Goal: Navigation & Orientation: Find specific page/section

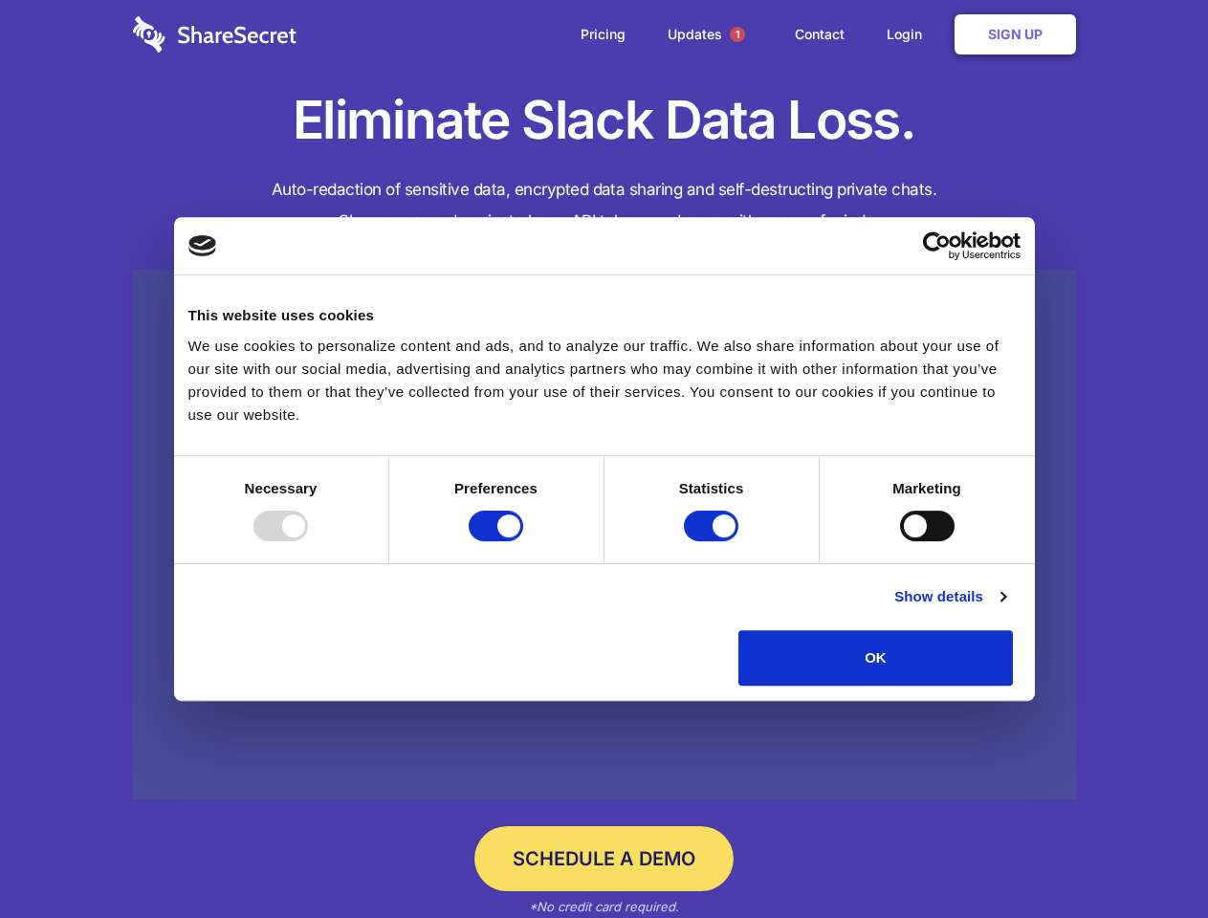
click at [308, 541] on div at bounding box center [280, 526] width 55 height 31
click at [523, 541] on input "Preferences" at bounding box center [496, 526] width 55 height 31
checkbox input "false"
click at [713, 541] on input "Statistics" at bounding box center [711, 526] width 55 height 31
checkbox input "false"
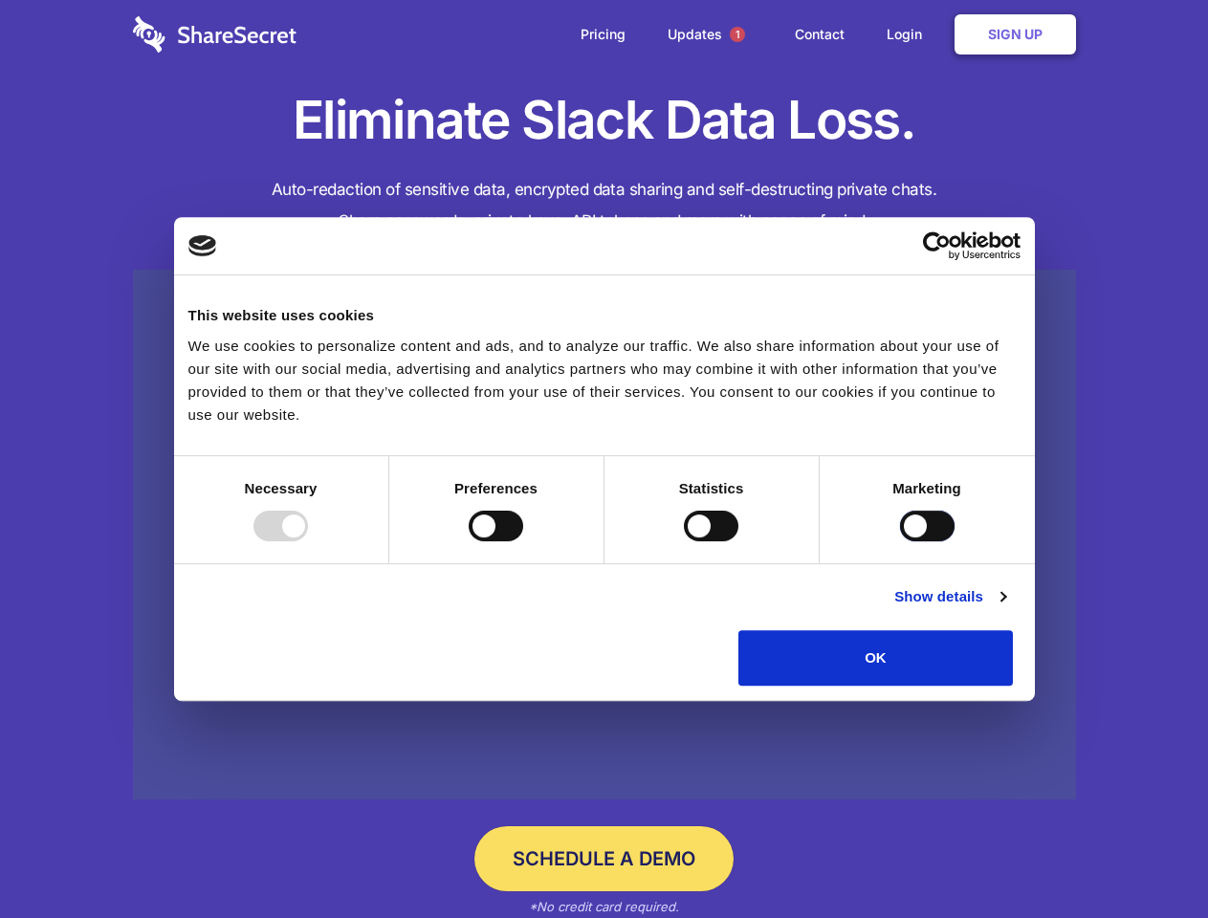
click at [900, 541] on input "Marketing" at bounding box center [927, 526] width 55 height 31
checkbox input "true"
click at [1005, 608] on link "Show details" at bounding box center [949, 596] width 111 height 23
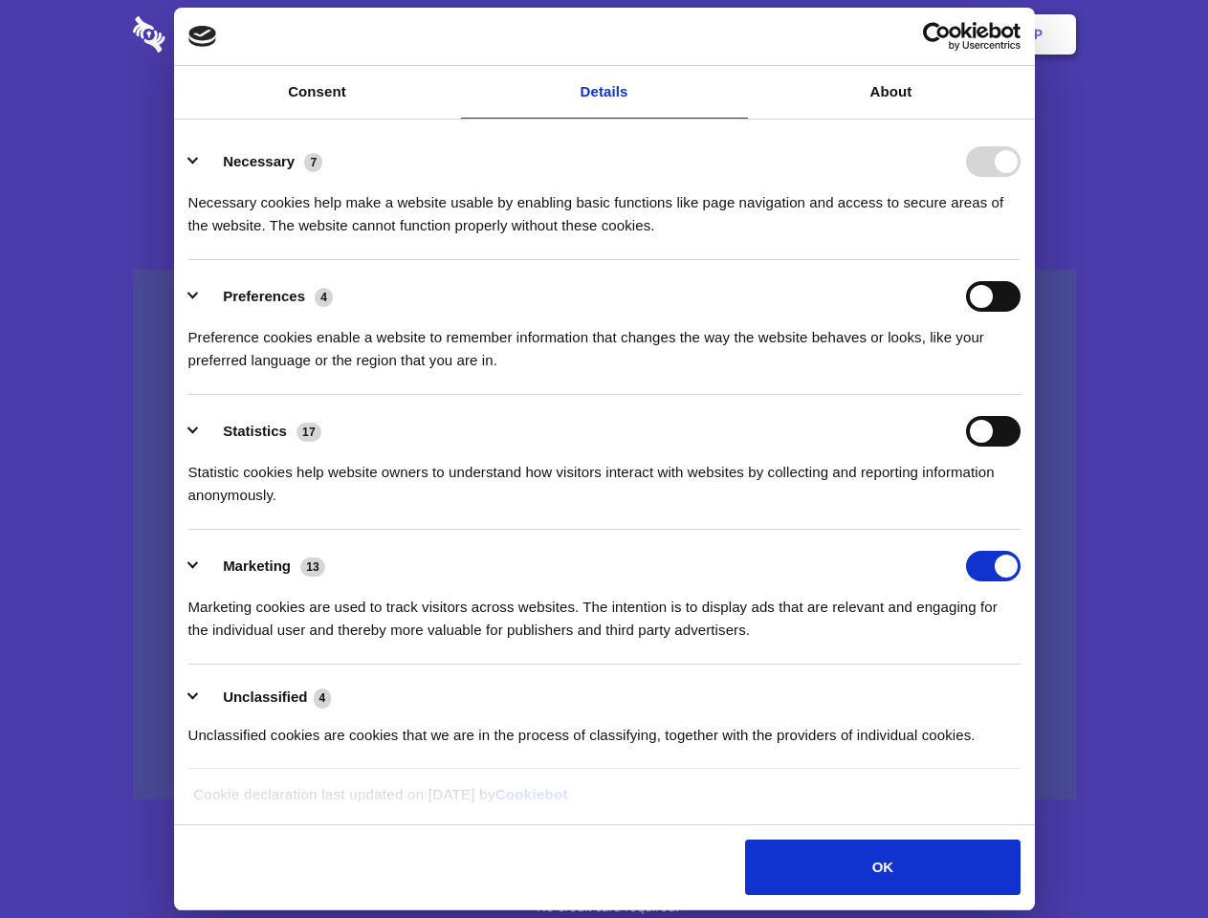
click at [1020, 260] on li "Necessary 7 Necessary cookies help make a website usable by enabling basic func…" at bounding box center [604, 192] width 832 height 135
click at [736, 34] on span "1" at bounding box center [737, 34] width 15 height 15
